Goal: Task Accomplishment & Management: Complete application form

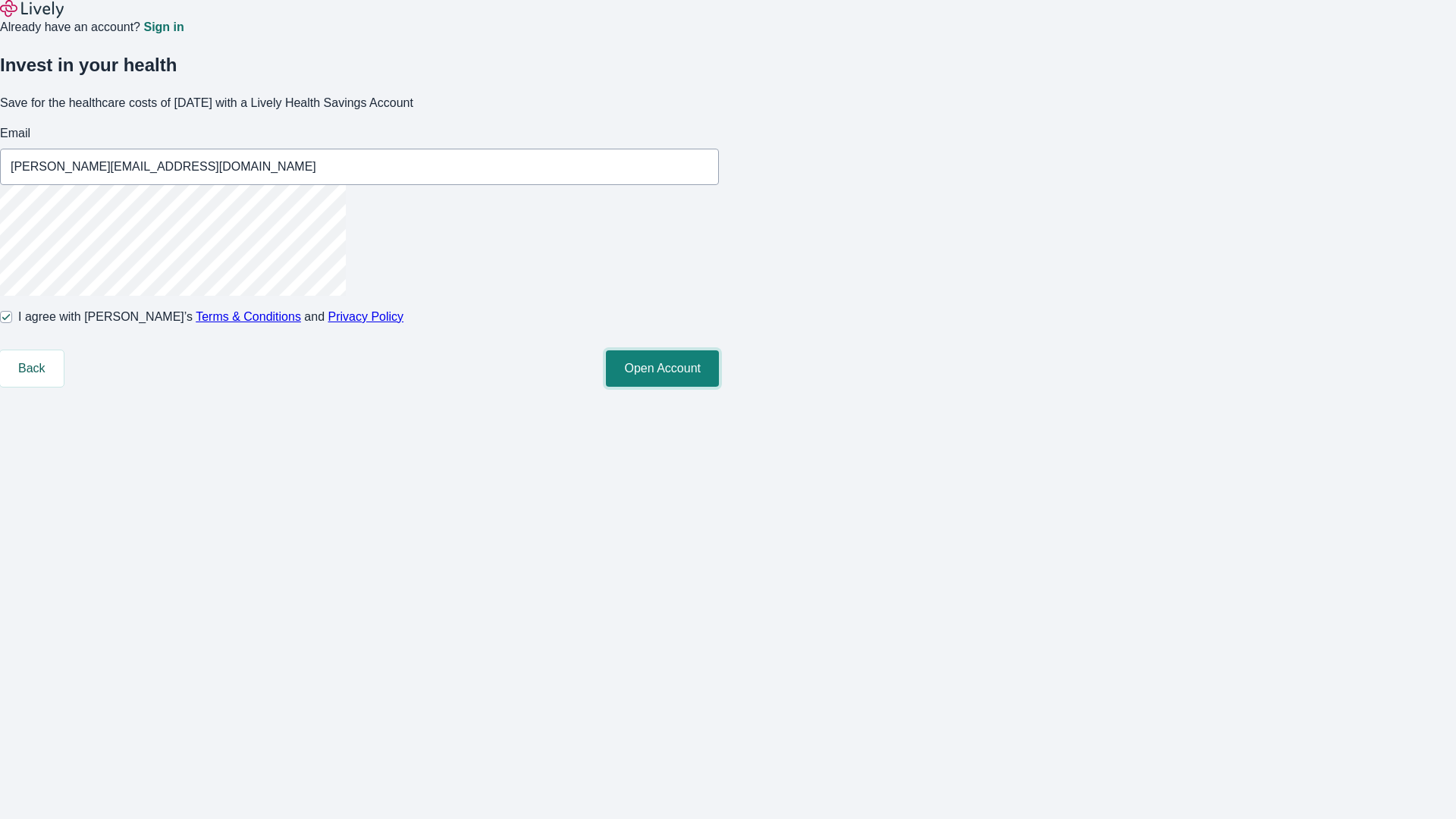
click at [719, 387] on button "Open Account" at bounding box center [662, 368] width 113 height 37
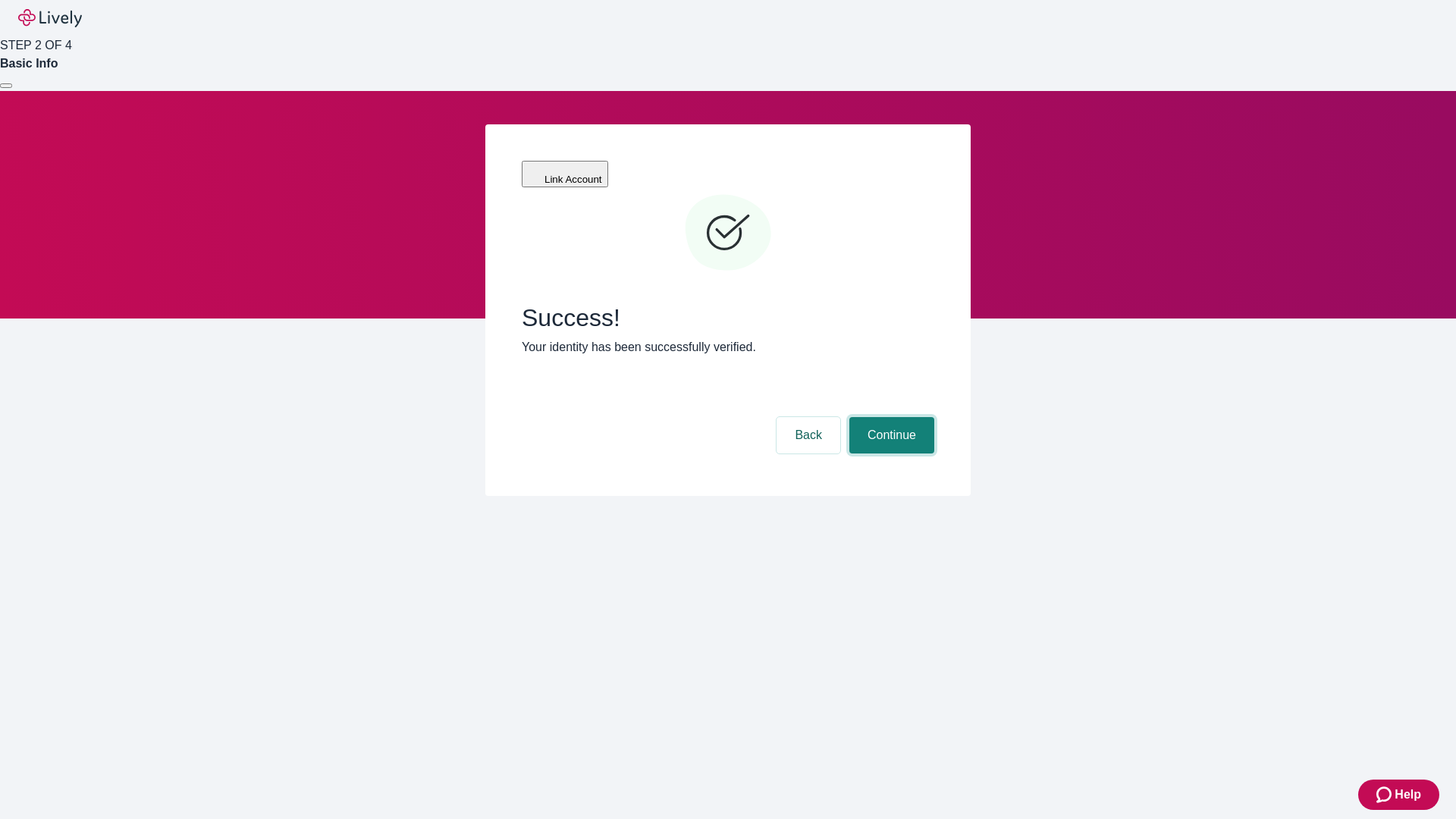
click at [890, 417] on button "Continue" at bounding box center [892, 435] width 85 height 37
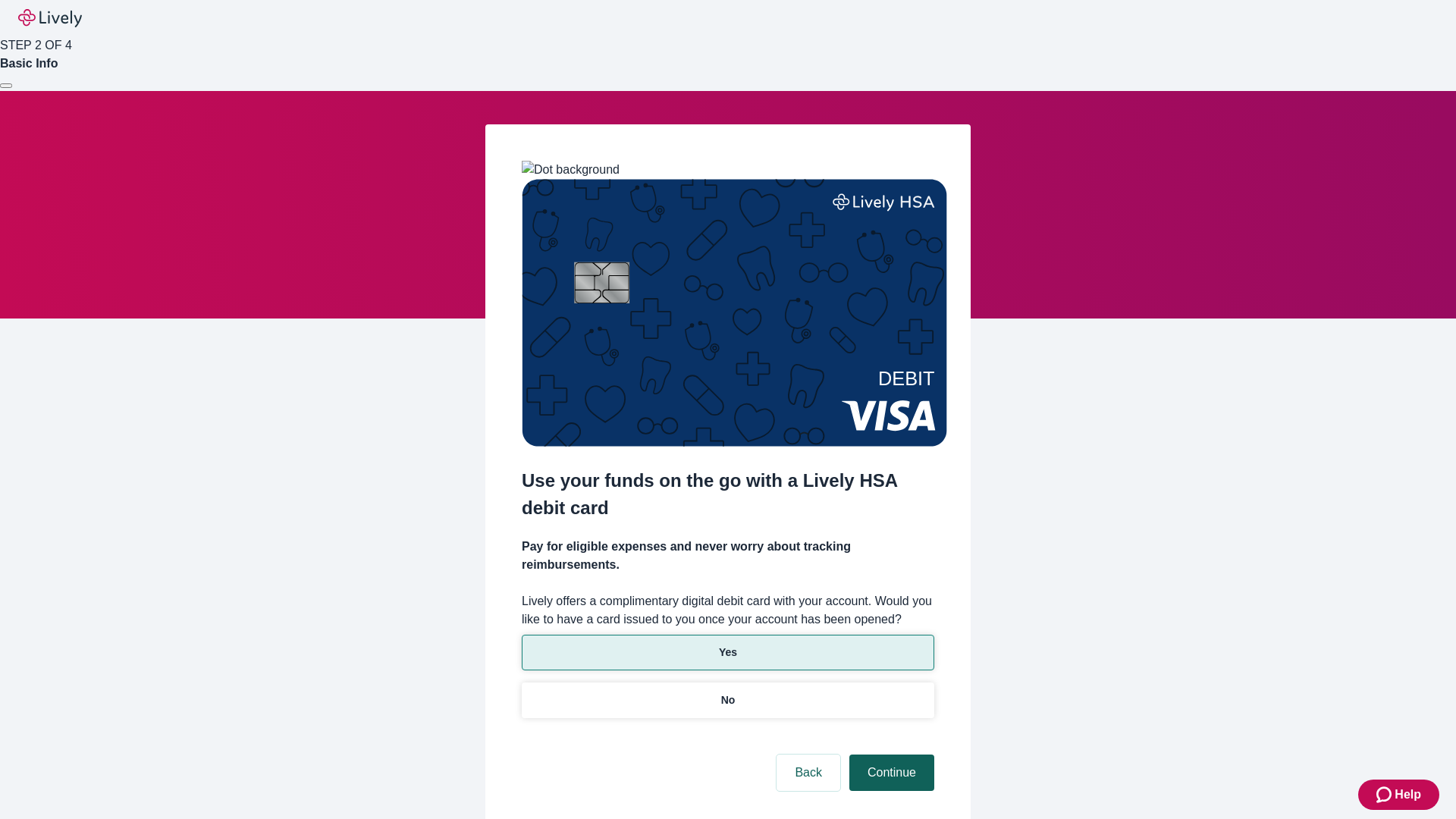
click at [728, 644] on p "Yes" at bounding box center [728, 652] width 18 height 16
click at [890, 755] on button "Continue" at bounding box center [892, 773] width 85 height 37
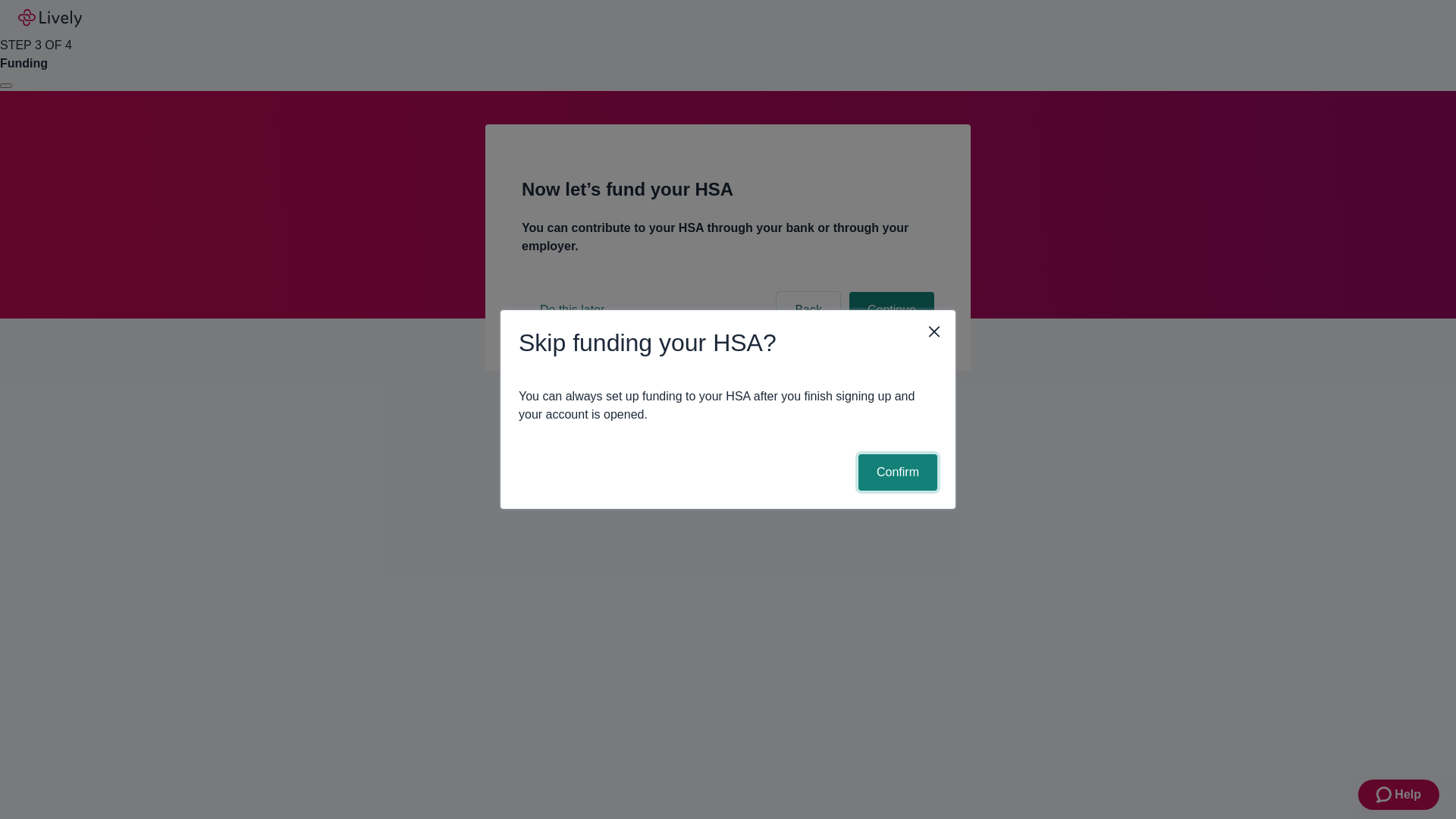
click at [895, 473] on button "Confirm" at bounding box center [898, 472] width 79 height 37
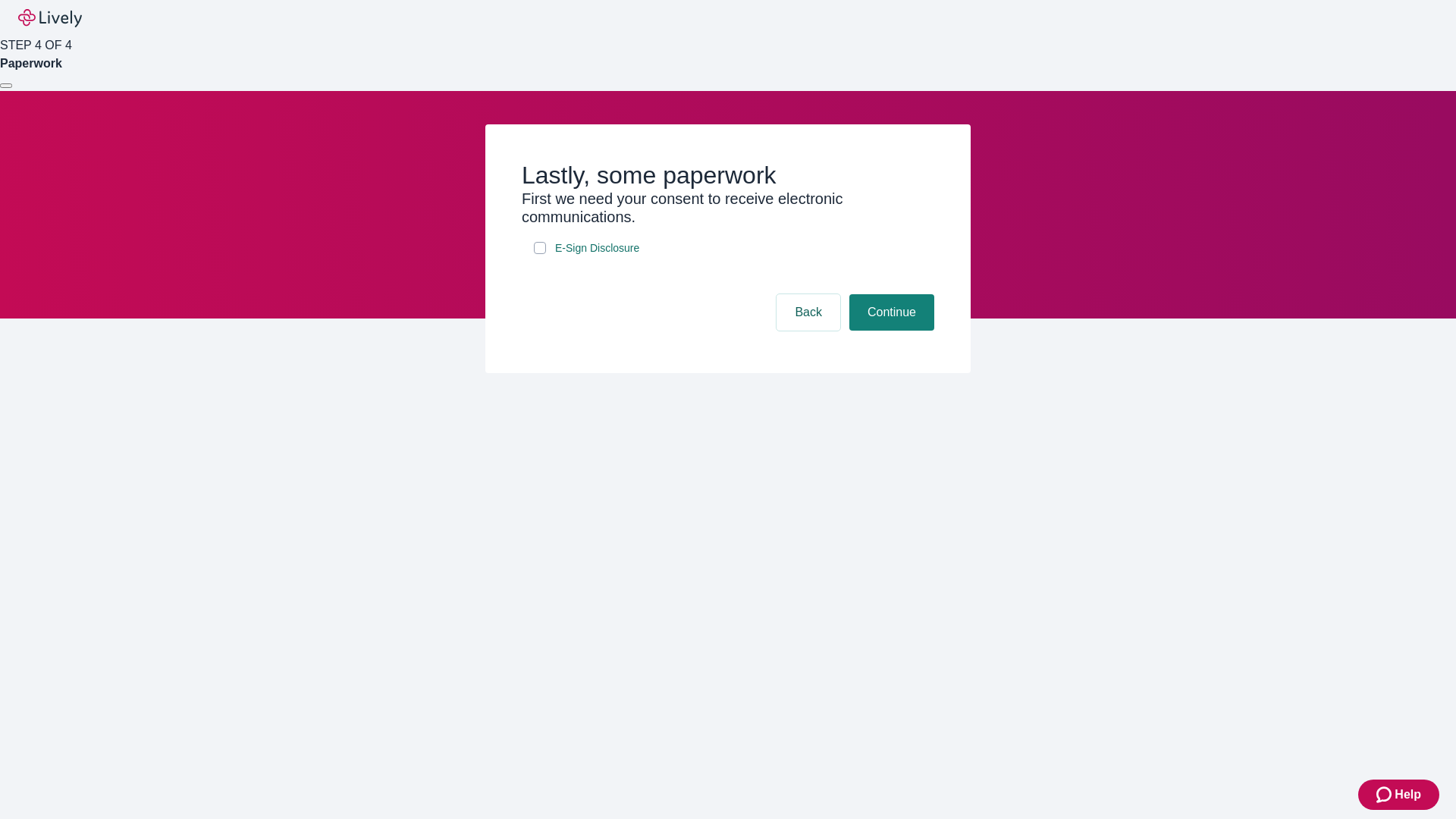
click at [540, 254] on input "E-Sign Disclosure" at bounding box center [540, 247] width 12 height 12
checkbox input "true"
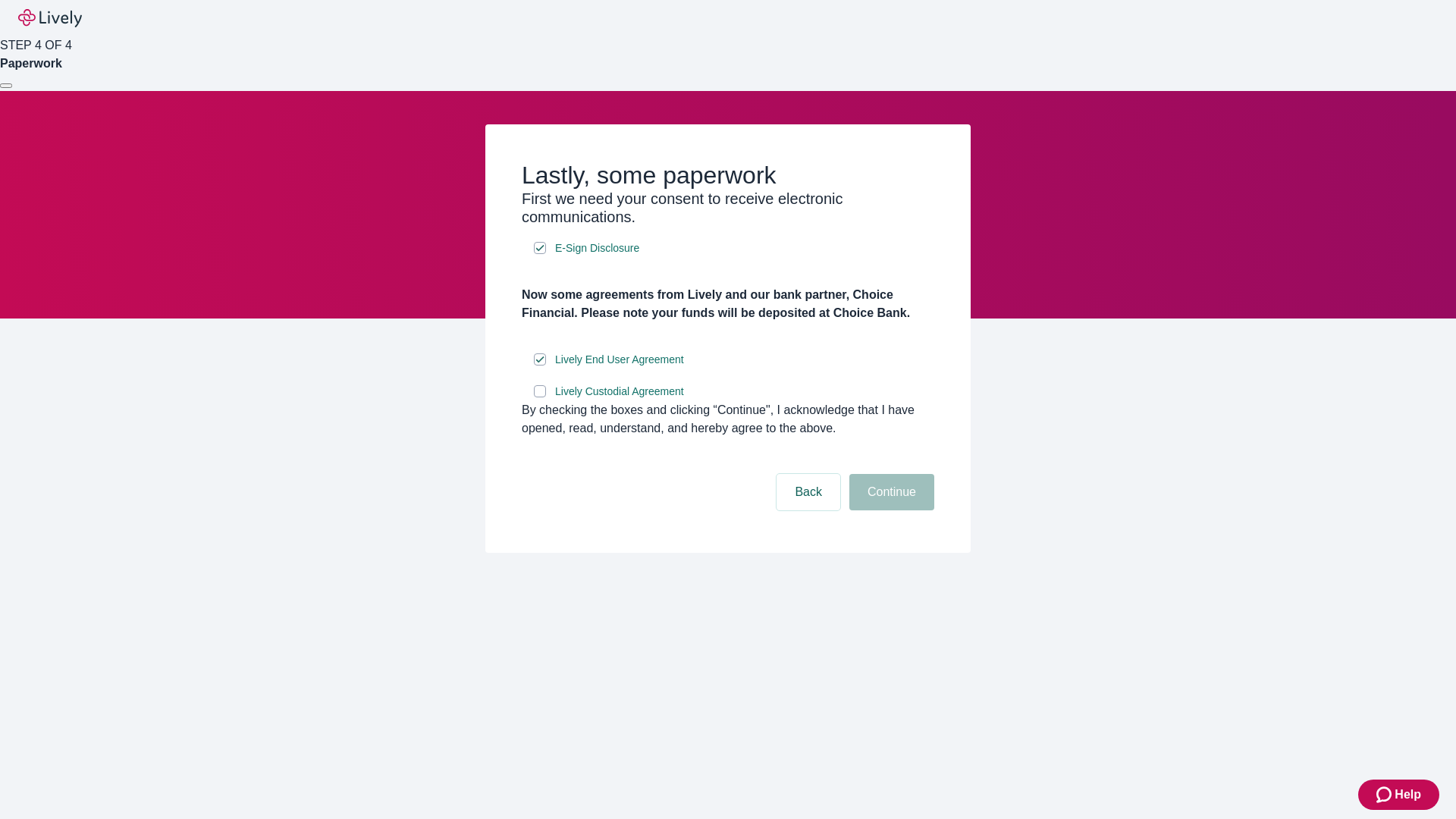
click at [540, 397] on input "Lively Custodial Agreement" at bounding box center [540, 391] width 12 height 12
checkbox input "true"
click at [890, 510] on button "Continue" at bounding box center [892, 492] width 85 height 37
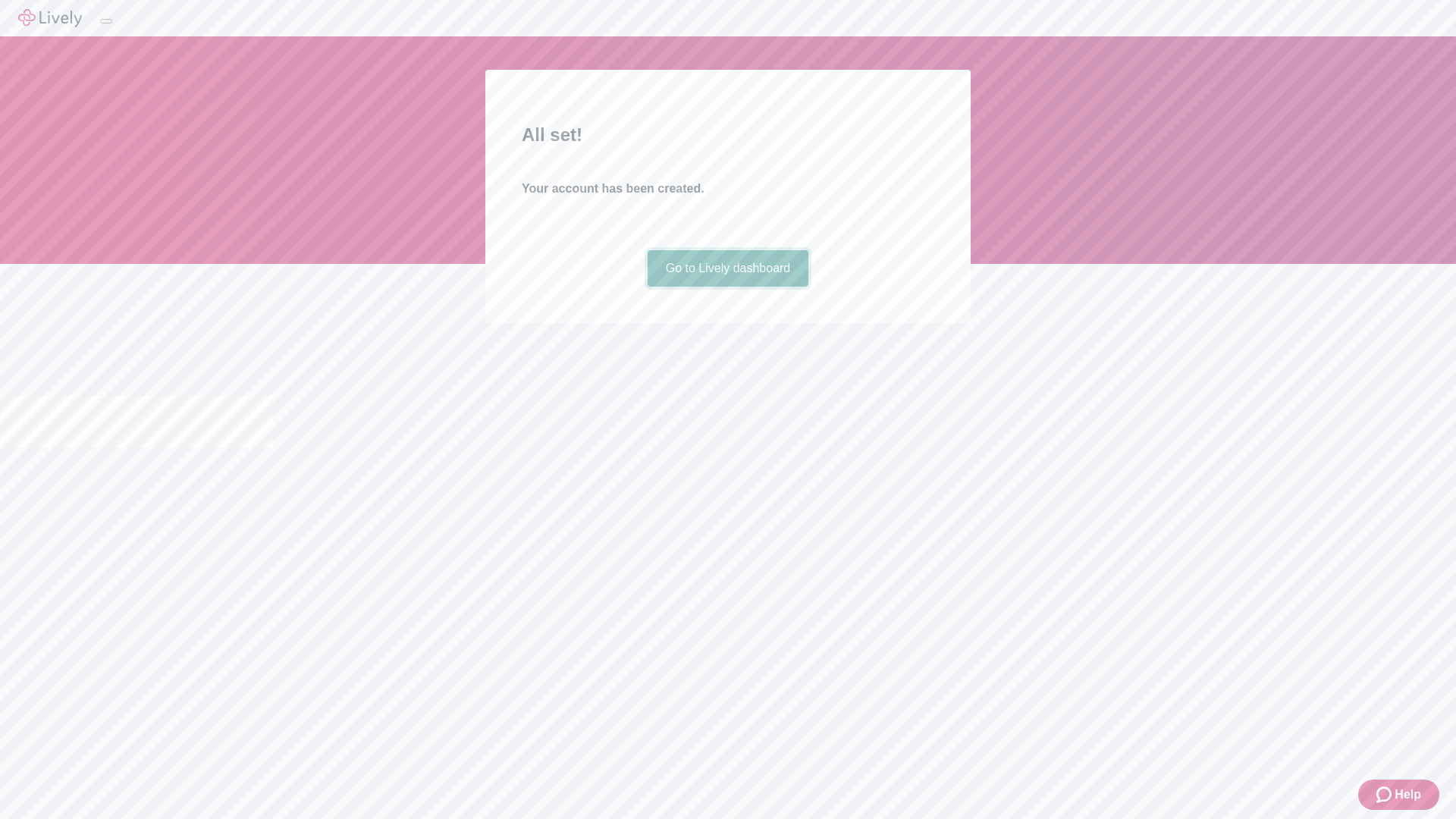
click at [728, 287] on link "Go to Lively dashboard" at bounding box center [728, 268] width 161 height 37
